Goal: Transaction & Acquisition: Purchase product/service

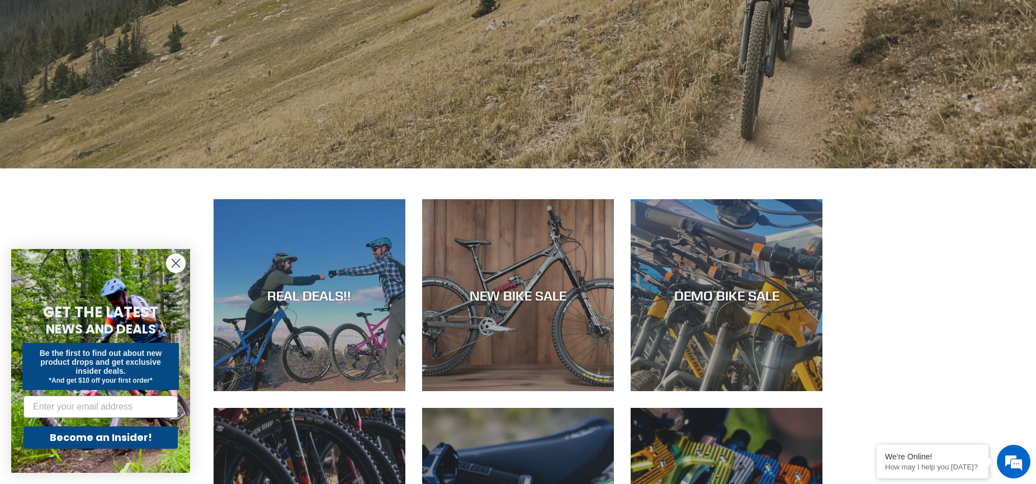
scroll to position [461, 0]
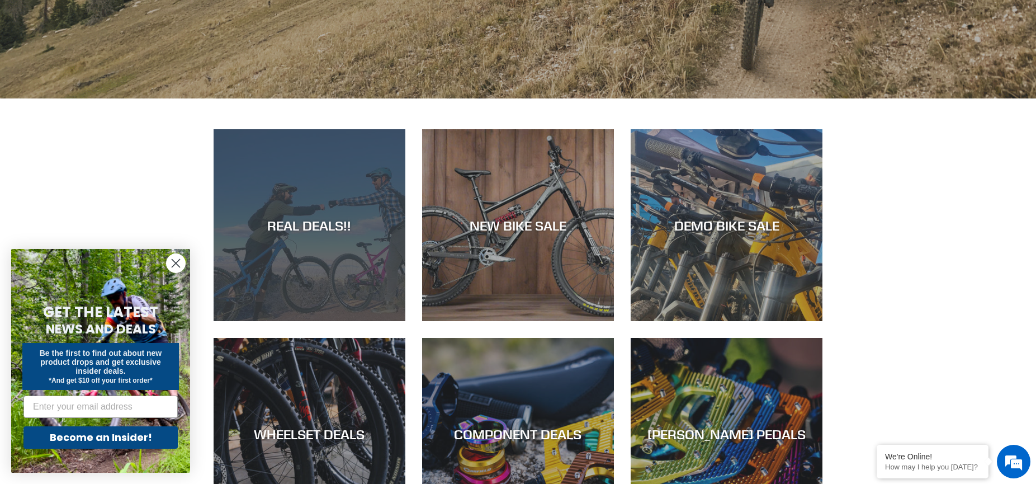
click at [316, 321] on div "REAL DEALS!!" at bounding box center [310, 321] width 192 height 0
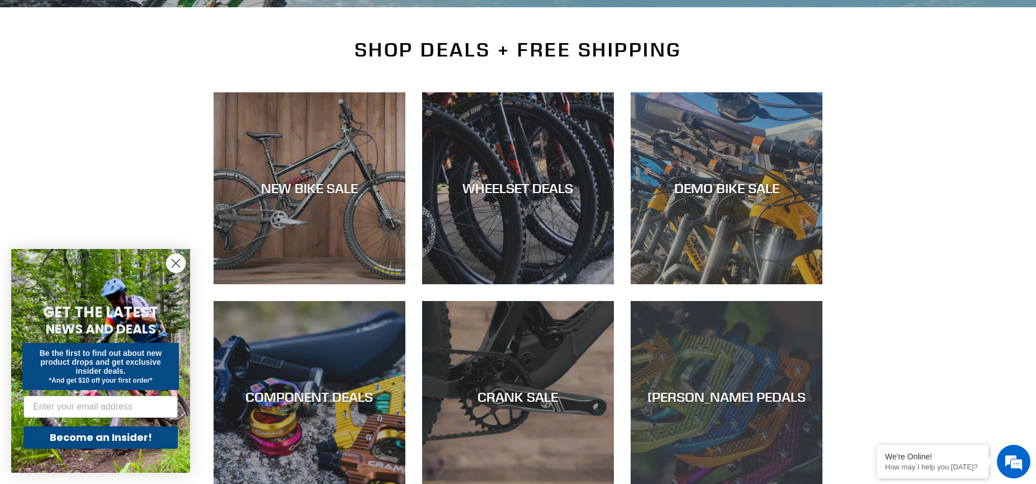
scroll to position [252, 0]
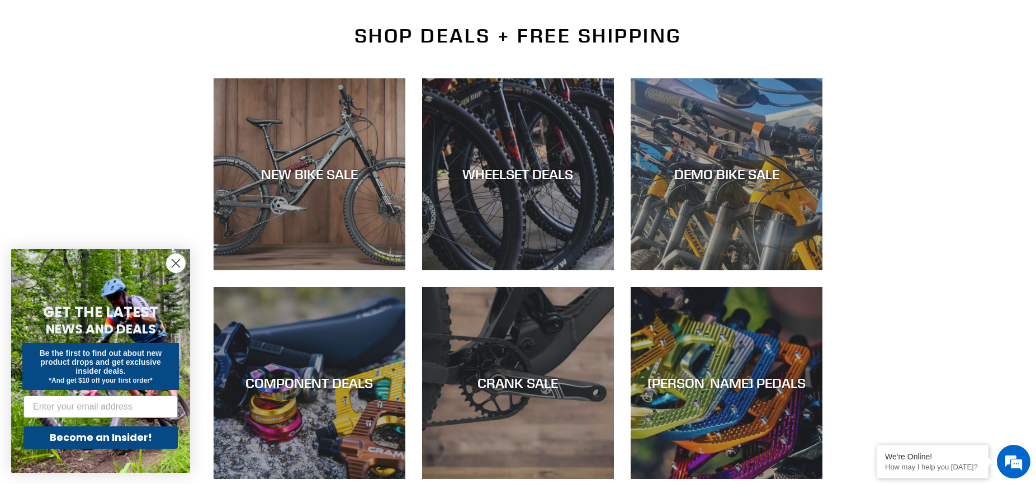
click at [172, 261] on circle "Close dialog" at bounding box center [176, 263] width 18 height 18
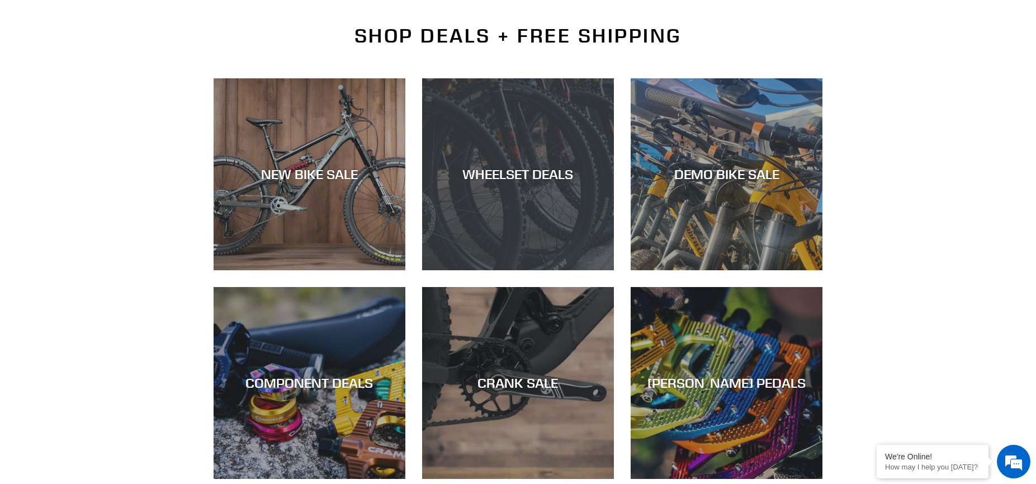
click at [482, 178] on div "WHEELSET DEALS" at bounding box center [518, 174] width 192 height 16
